Goal: Book appointment/travel/reservation

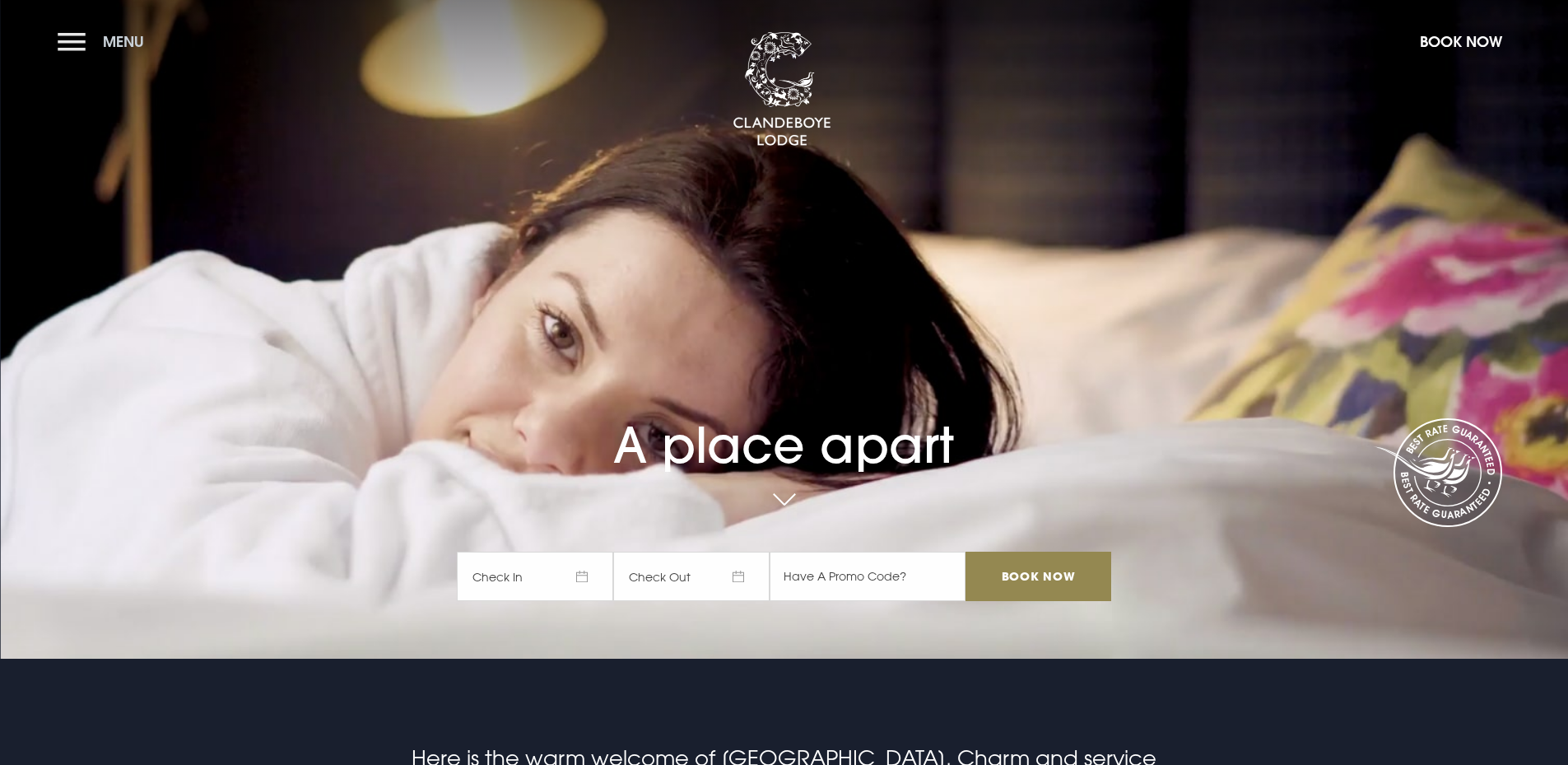
click at [83, 44] on button "Menu" at bounding box center [105, 41] width 95 height 36
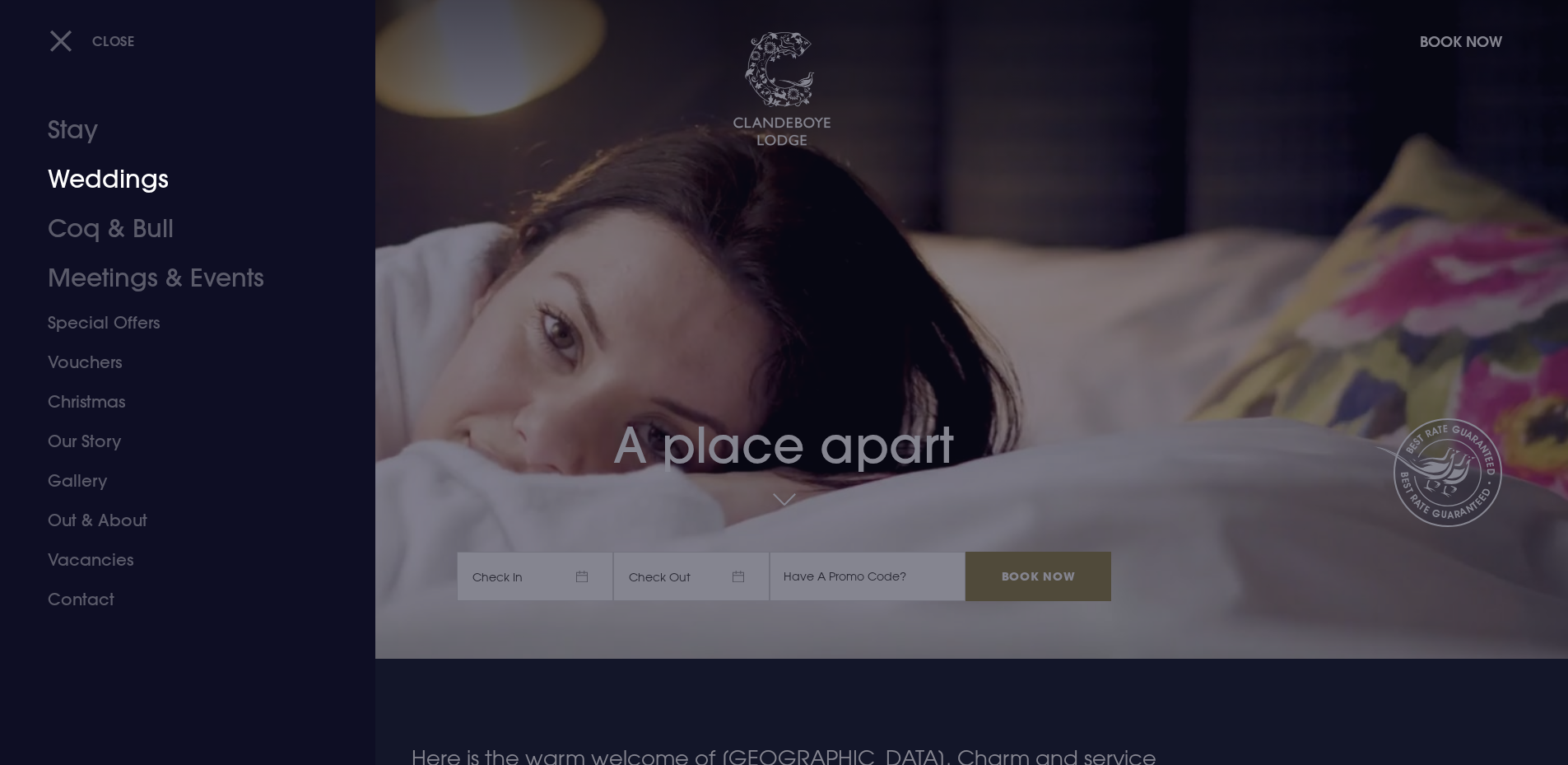
click at [106, 187] on link "Weddings" at bounding box center [178, 179] width 260 height 50
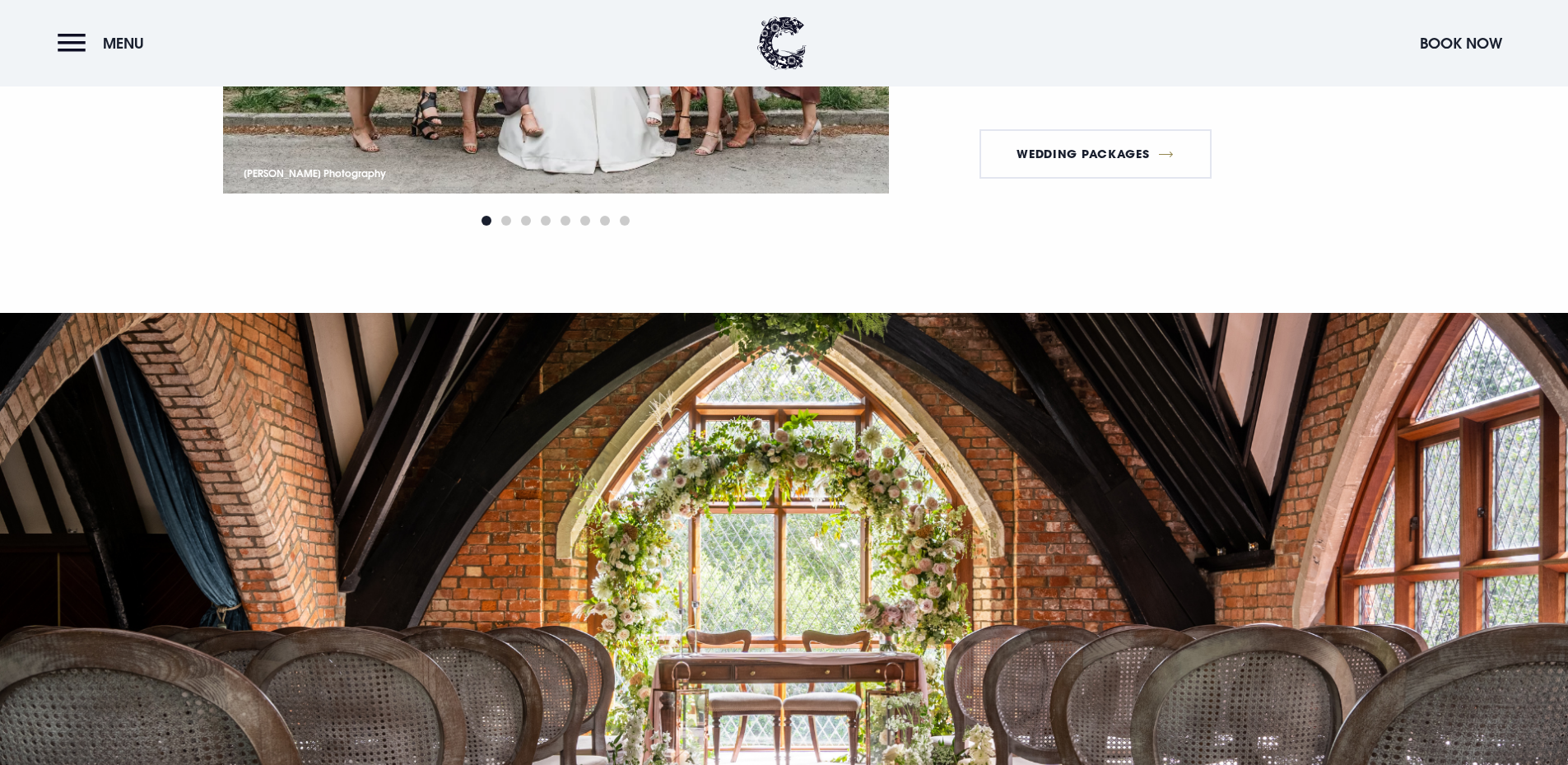
scroll to position [2718, 0]
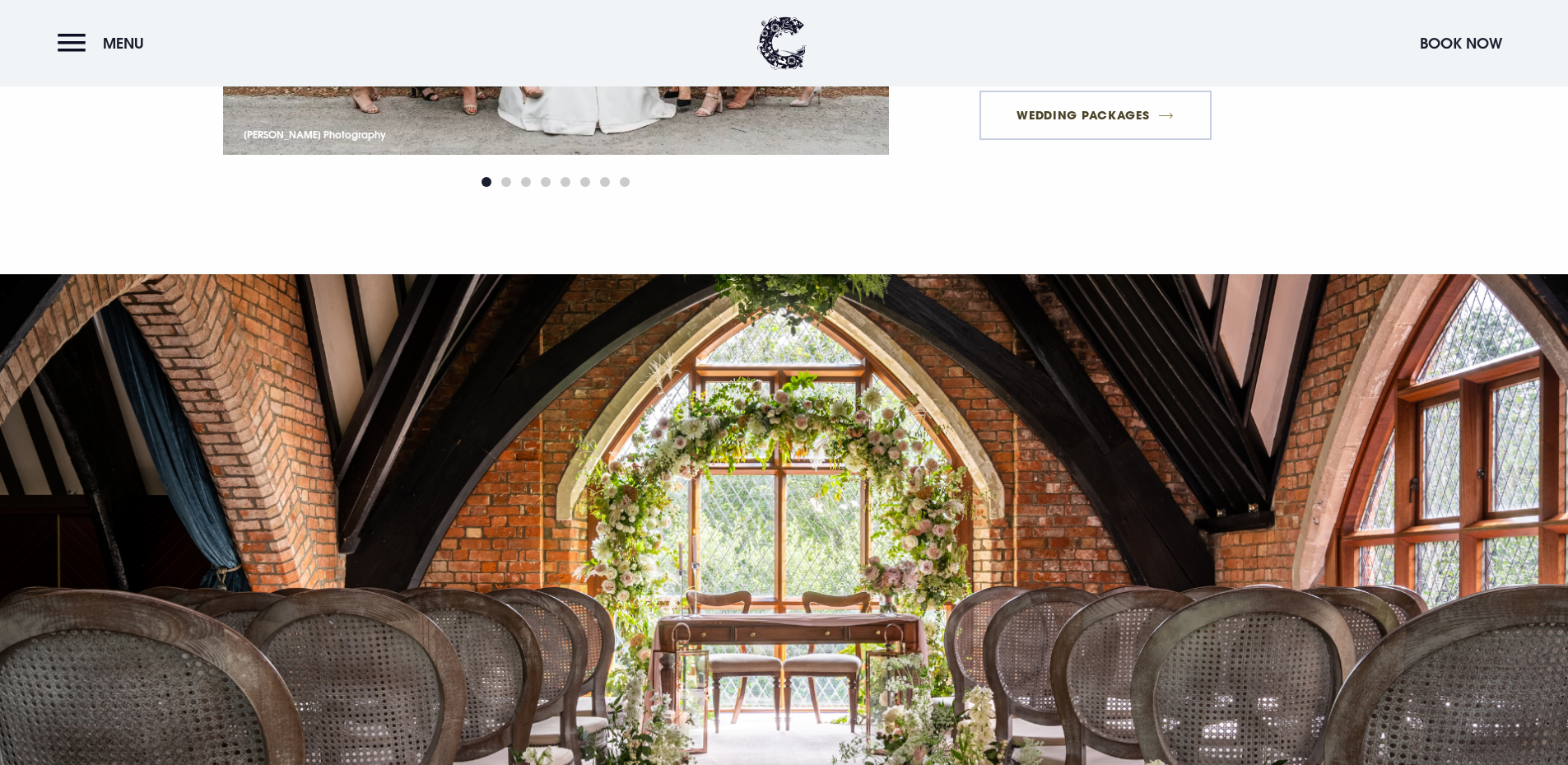
click at [1136, 112] on link "Wedding Packages" at bounding box center [1096, 115] width 233 height 50
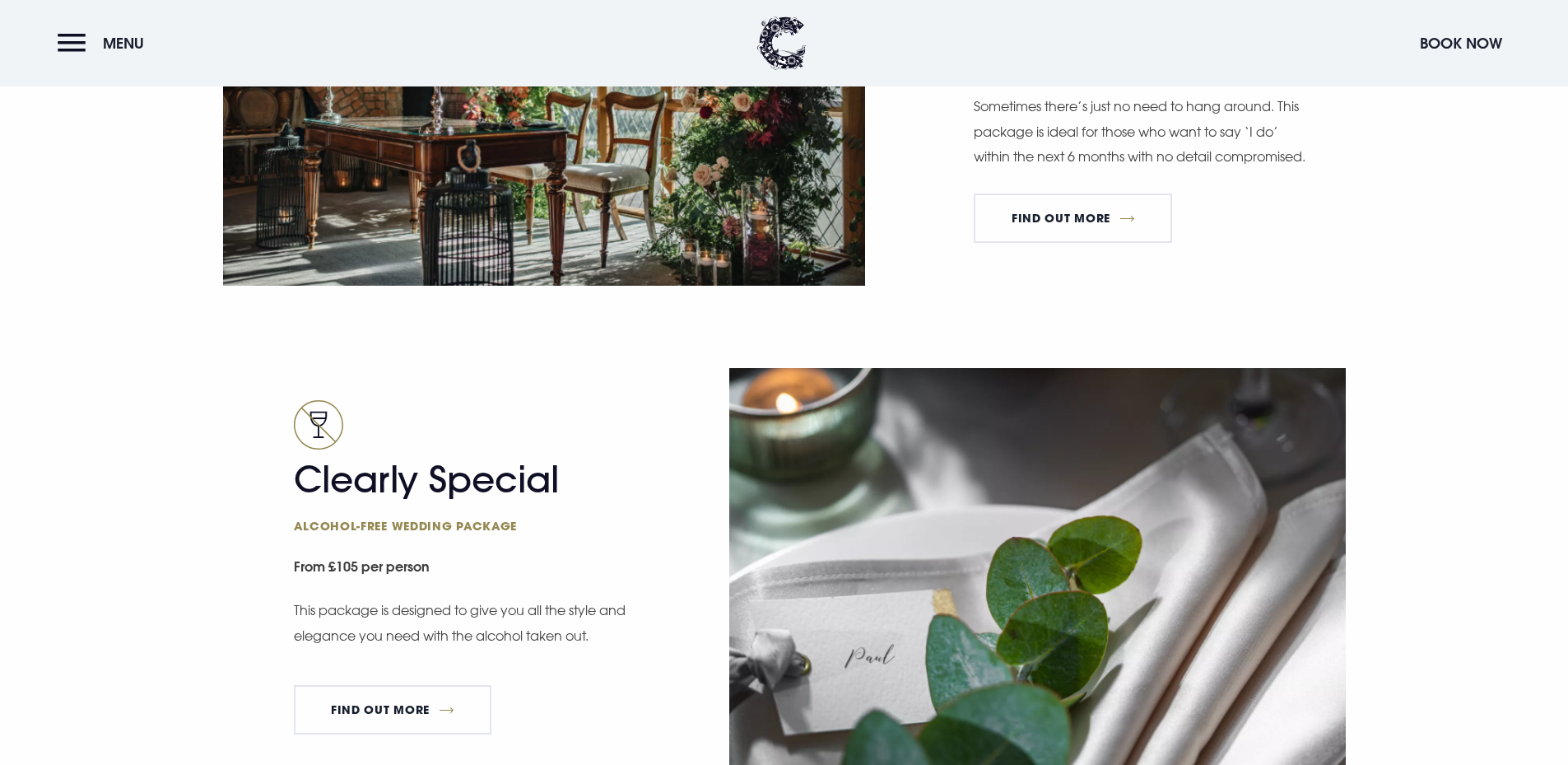
scroll to position [2882, 0]
click at [1084, 242] on link "FIND OUT MORE" at bounding box center [1073, 217] width 199 height 50
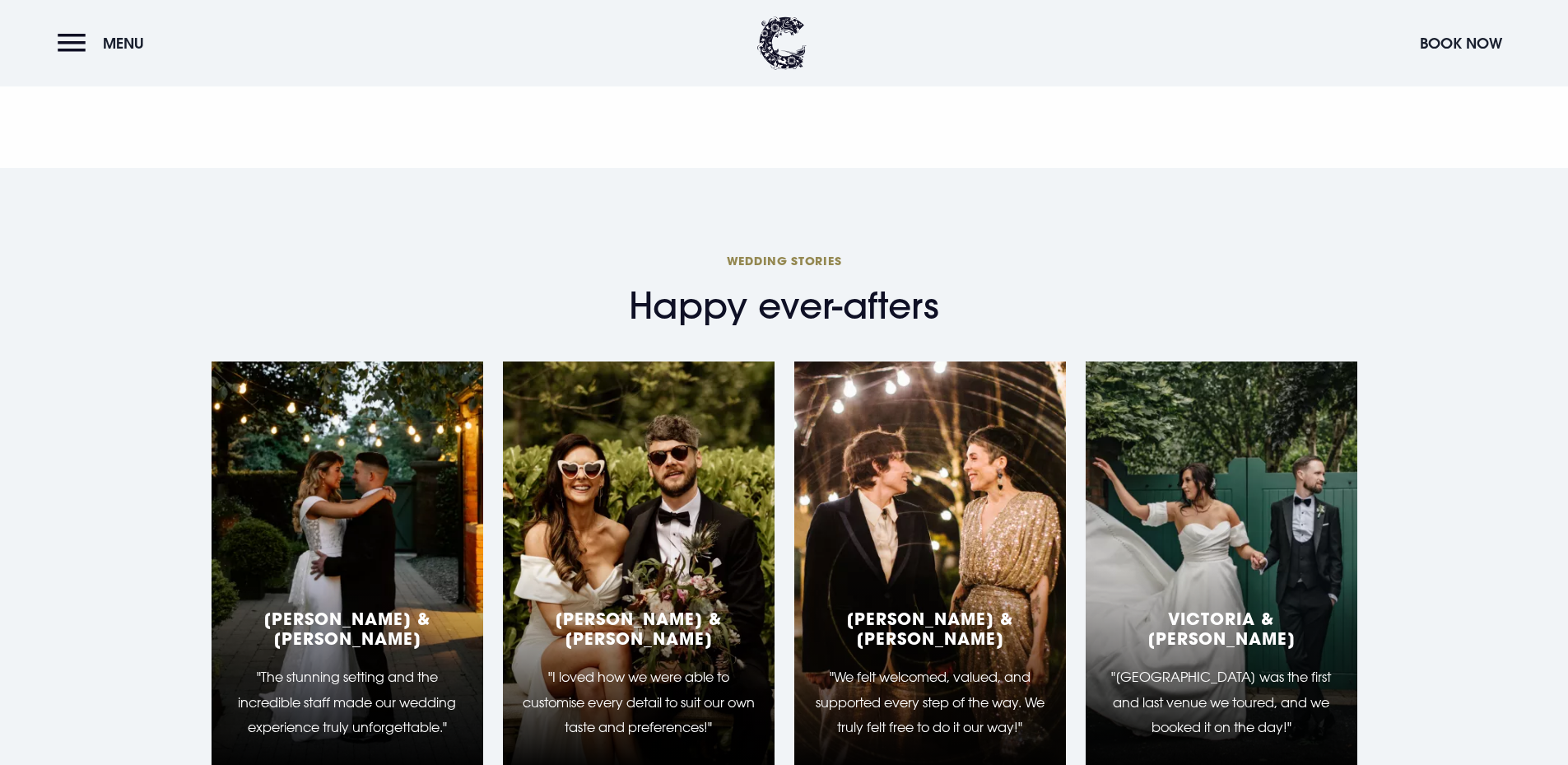
scroll to position [2718, 0]
